Goal: Check status: Check status

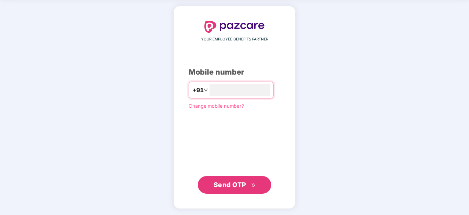
type input "**********"
click at [226, 178] on button "Send OTP" at bounding box center [234, 184] width 73 height 18
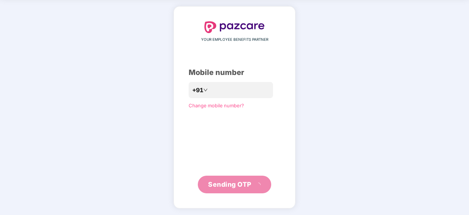
scroll to position [24, 0]
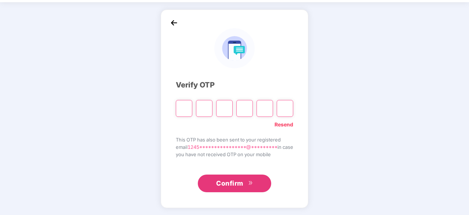
type input "*"
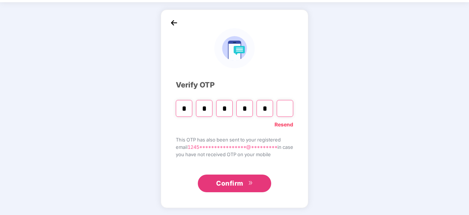
type input "*"
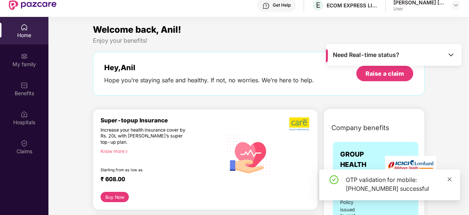
click at [449, 179] on icon "close" at bounding box center [449, 179] width 4 height 4
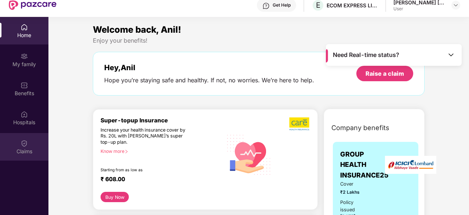
click at [28, 144] on div "Claims" at bounding box center [24, 147] width 48 height 28
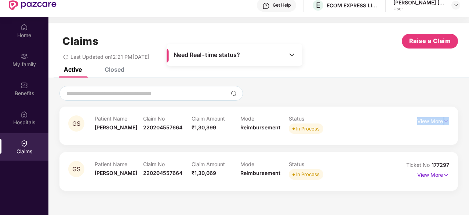
drag, startPoint x: 305, startPoint y: 136, endPoint x: 378, endPoint y: 128, distance: 73.1
click at [378, 128] on div "GS Patient Name [PERSON_NAME] Claim No 220204557664 Claim Amount ₹1,30,399 Mode…" at bounding box center [258, 125] width 398 height 38
click at [430, 173] on p "View More" at bounding box center [433, 174] width 32 height 10
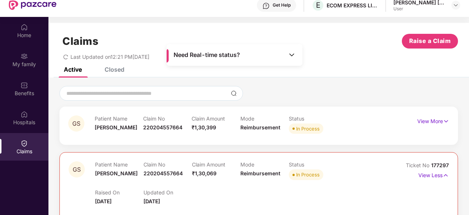
click at [420, 127] on div "View More" at bounding box center [425, 125] width 48 height 20
drag, startPoint x: 420, startPoint y: 127, endPoint x: 428, endPoint y: 118, distance: 12.2
click at [428, 118] on div "View More" at bounding box center [425, 125] width 48 height 20
click at [428, 118] on p "View More" at bounding box center [433, 120] width 32 height 10
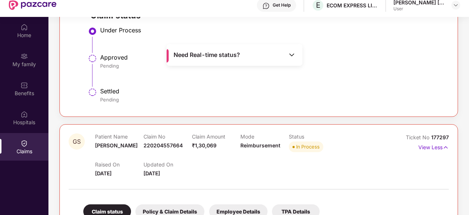
scroll to position [223, 0]
